Goal: Find specific page/section: Locate item on page

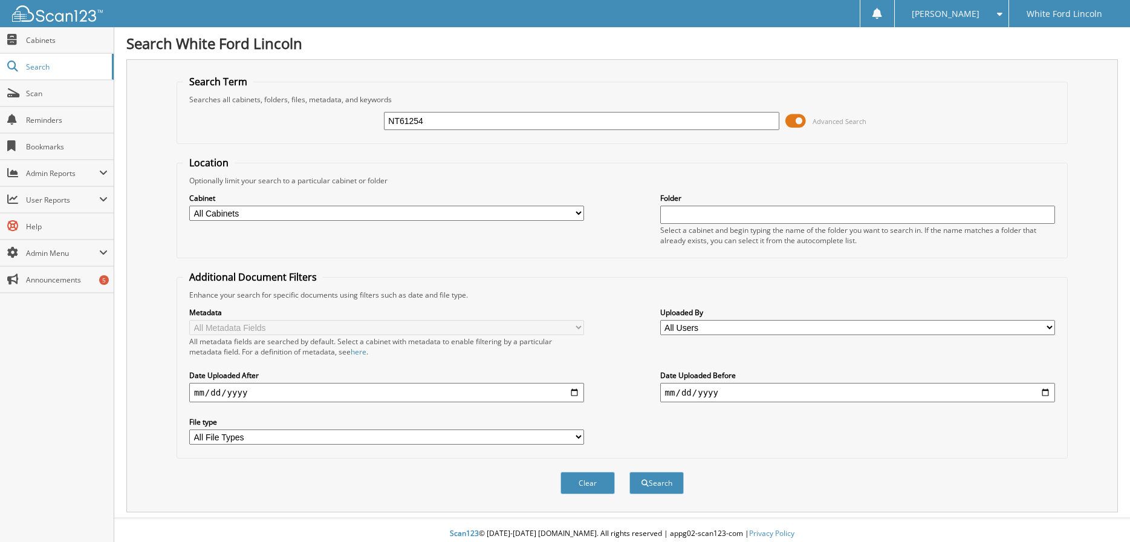
type input "NT61254"
click at [629, 472] on button "Search" at bounding box center [656, 483] width 54 height 22
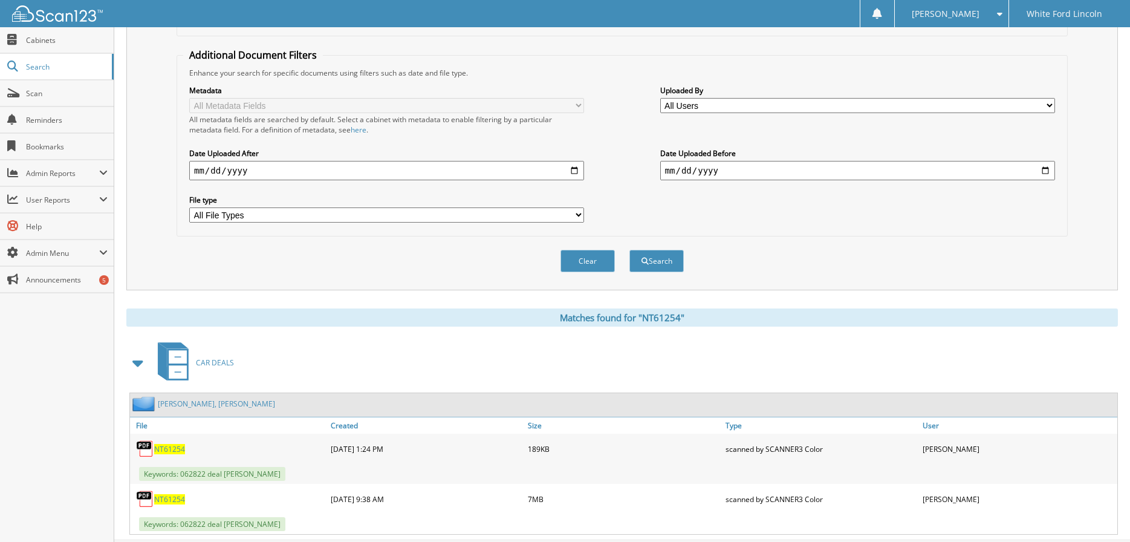
scroll to position [252, 0]
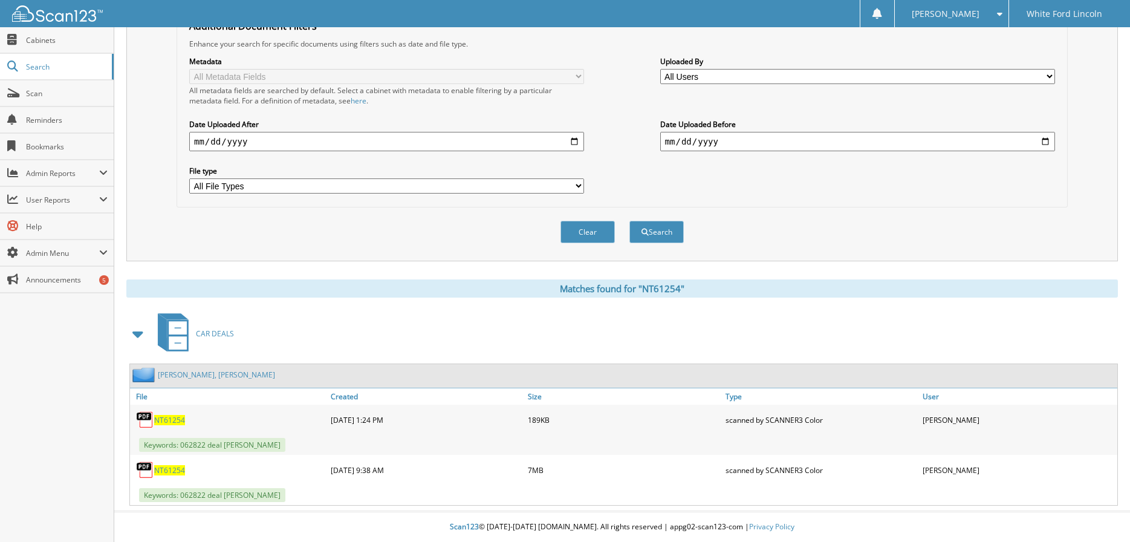
click at [174, 423] on span "NT61254" at bounding box center [169, 420] width 31 height 10
click at [169, 469] on span "NT61254" at bounding box center [169, 470] width 31 height 10
